Goal: Information Seeking & Learning: Check status

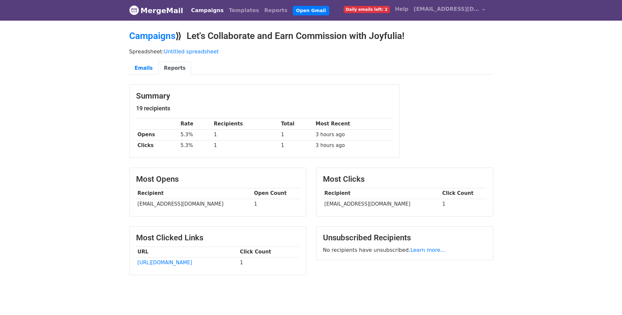
drag, startPoint x: 78, startPoint y: 135, endPoint x: 82, endPoint y: 115, distance: 20.6
click at [78, 135] on body "MergeMail Campaigns Templates Reports Open Gmail Daily emails left: 2 Help joyf…" at bounding box center [311, 154] width 622 height 308
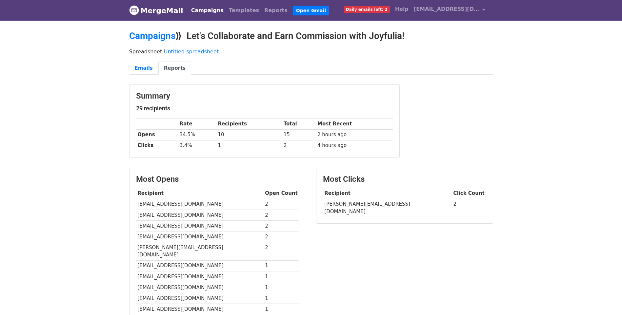
drag, startPoint x: 523, startPoint y: 105, endPoint x: 524, endPoint y: 78, distance: 26.6
click at [525, 78] on body "MergeMail Campaigns Templates Reports Open Gmail Daily emails left: 2 Help joyf…" at bounding box center [311, 212] width 622 height 424
click at [84, 173] on body "MergeMail Campaigns Templates Reports Open Gmail Daily emails left: 2 Help joyf…" at bounding box center [311, 212] width 622 height 424
click at [160, 34] on link "Campaigns" at bounding box center [152, 35] width 46 height 11
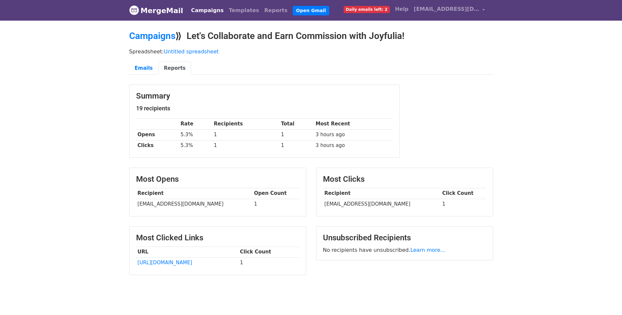
click at [95, 143] on body "MergeMail Campaigns Templates Reports Open Gmail Daily emails left: 2 Help [EMA…" at bounding box center [311, 154] width 622 height 308
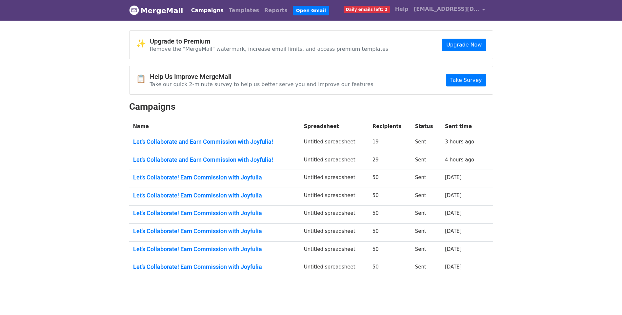
click at [533, 129] on body "MergeMail Campaigns Templates Reports Open Gmail Daily emails left: 2 Help [EMA…" at bounding box center [311, 154] width 622 height 309
click at [515, 221] on body "MergeMail Campaigns Templates Reports Open Gmail Daily emails left: 2 Help [EMA…" at bounding box center [311, 154] width 622 height 309
click at [515, 219] on body "MergeMail Campaigns Templates Reports Open Gmail Daily emails left: 2 Help joyf…" at bounding box center [311, 154] width 622 height 309
click at [269, 10] on link "Reports" at bounding box center [275, 10] width 29 height 13
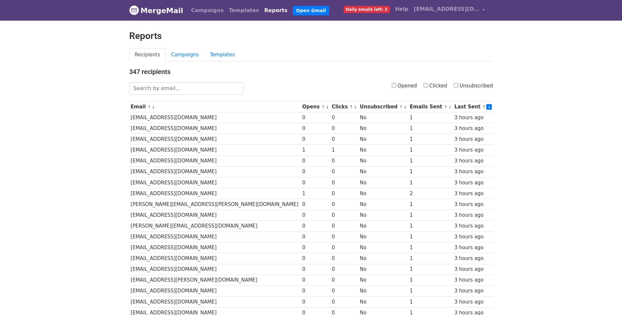
click at [392, 85] on input "Opened" at bounding box center [394, 85] width 4 height 4
checkbox input "true"
click at [361, 82] on div "347 recipients Opened Clicked Unsubscribed Email ↑ ↓ Opens ↑ ↓ Clicks ↑ ↓ Unsub…" at bounding box center [310, 274] width 373 height 413
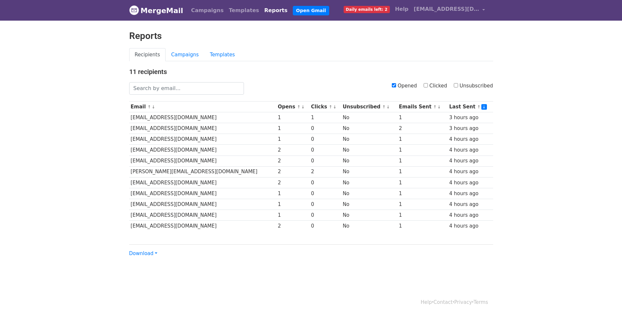
click at [298, 75] on h4 "11 recipients" at bounding box center [311, 72] width 364 height 8
click at [323, 282] on body "MergeMail Campaigns Templates Reports Open Gmail Daily emails left: 2 Help joyf…" at bounding box center [311, 142] width 622 height 284
